Goal: Task Accomplishment & Management: Complete application form

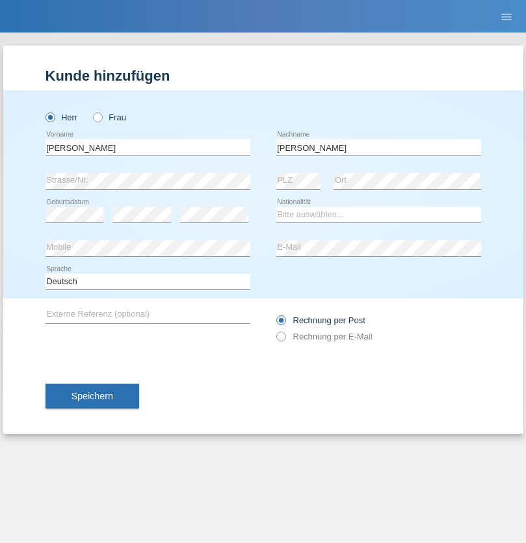
type input "[PERSON_NAME]"
select select "CH"
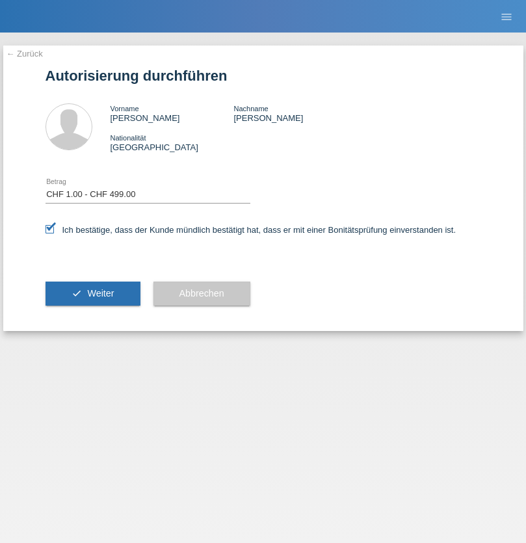
select select "1"
click at [92, 293] on span "Weiter" at bounding box center [100, 293] width 27 height 10
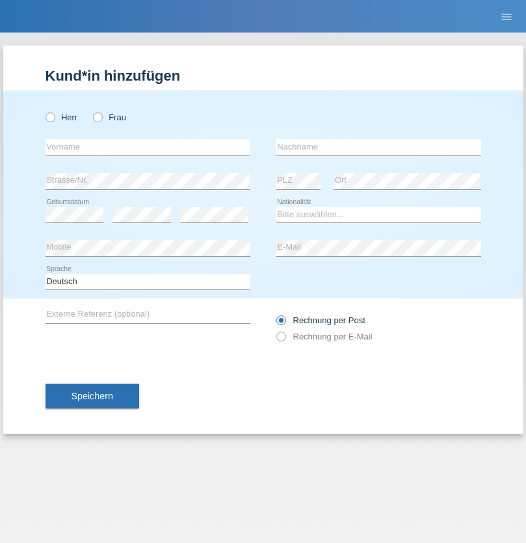
radio input "true"
click at [148, 147] on input "text" at bounding box center [148, 147] width 205 height 16
type input "[PERSON_NAME]"
click at [378, 147] on input "text" at bounding box center [378, 147] width 205 height 16
type input "Marques"
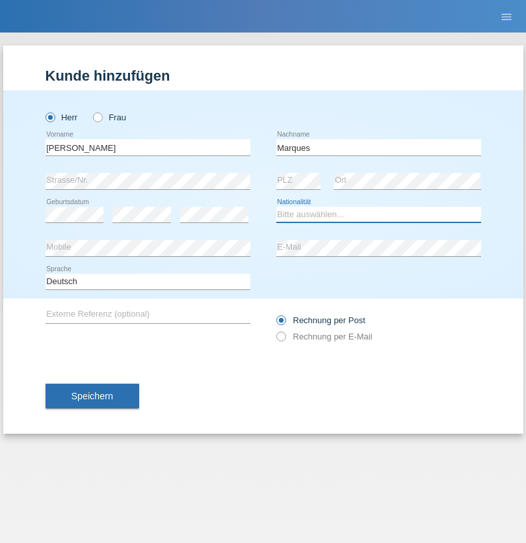
select select "PT"
select select "C"
select select "10"
select select "02"
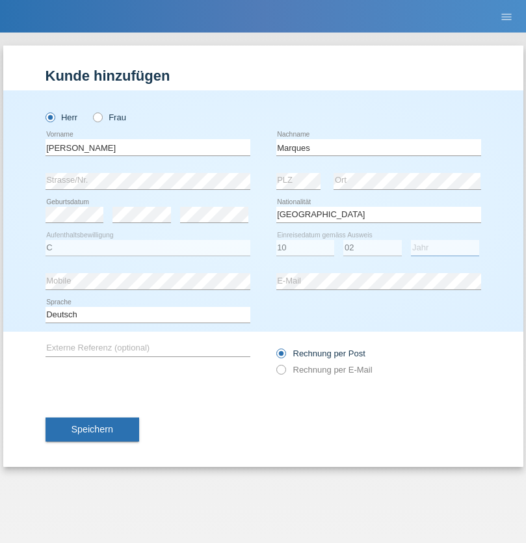
select select "2005"
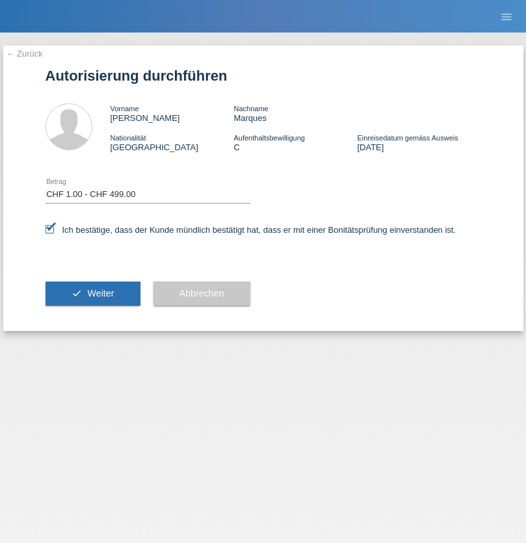
select select "1"
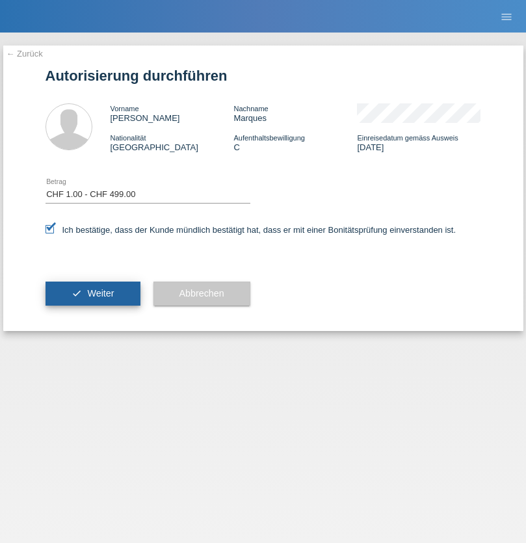
click at [92, 293] on span "Weiter" at bounding box center [100, 293] width 27 height 10
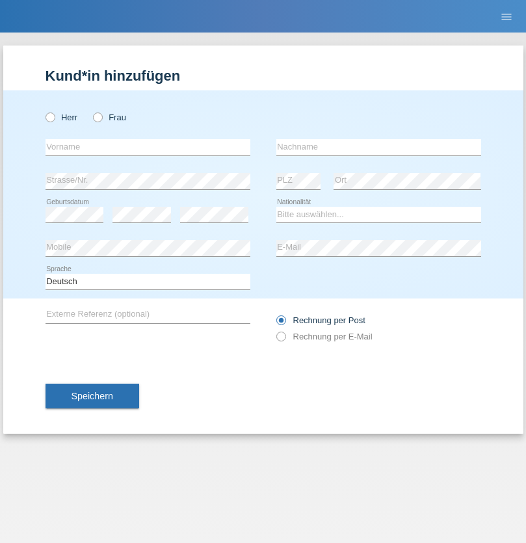
radio input "true"
click at [148, 147] on input "text" at bounding box center [148, 147] width 205 height 16
type input "[PERSON_NAME]"
click at [378, 147] on input "text" at bounding box center [378, 147] width 205 height 16
type input "Grandjean"
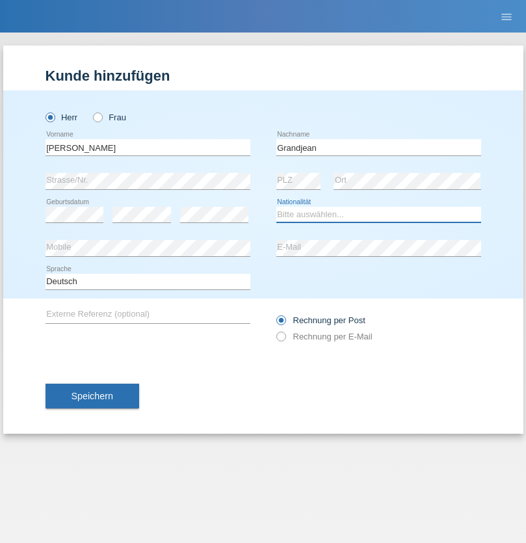
select select "CH"
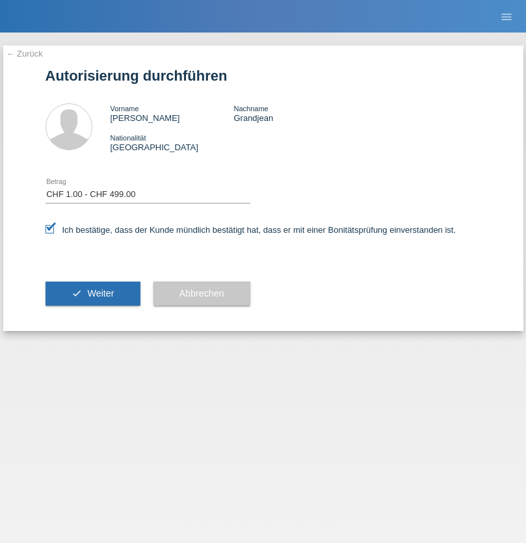
select select "1"
click at [92, 293] on span "Weiter" at bounding box center [100, 293] width 27 height 10
